Goal: Transaction & Acquisition: Book appointment/travel/reservation

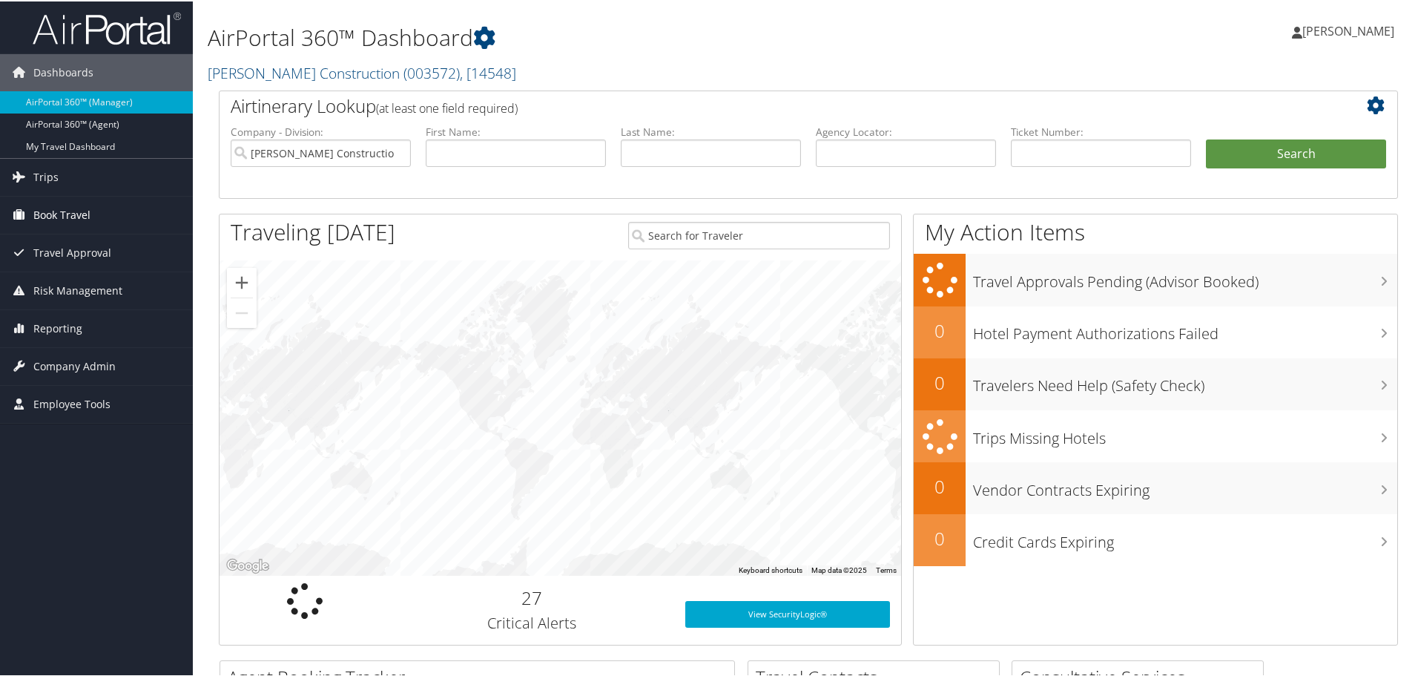
click at [54, 211] on span "Book Travel" at bounding box center [61, 213] width 57 height 37
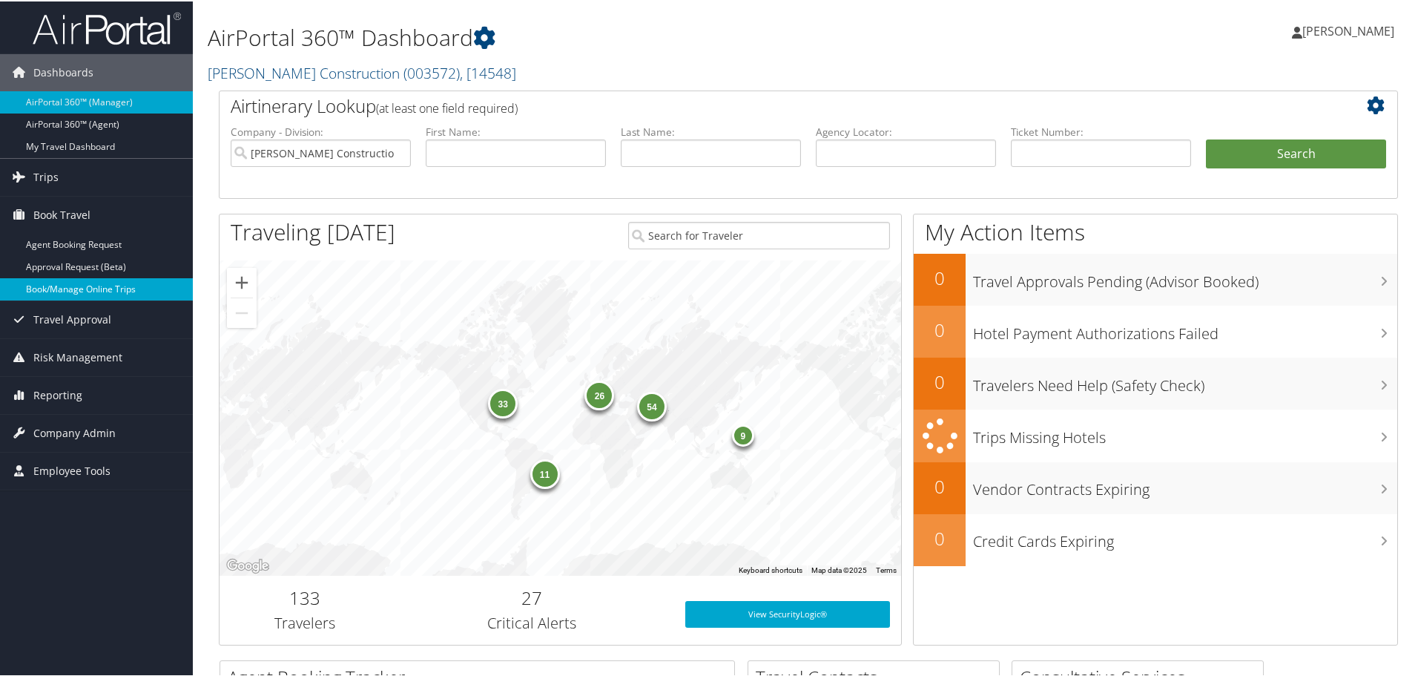
click at [61, 287] on link "Book/Manage Online Trips" at bounding box center [96, 288] width 193 height 22
